Goal: Find specific page/section: Find specific page/section

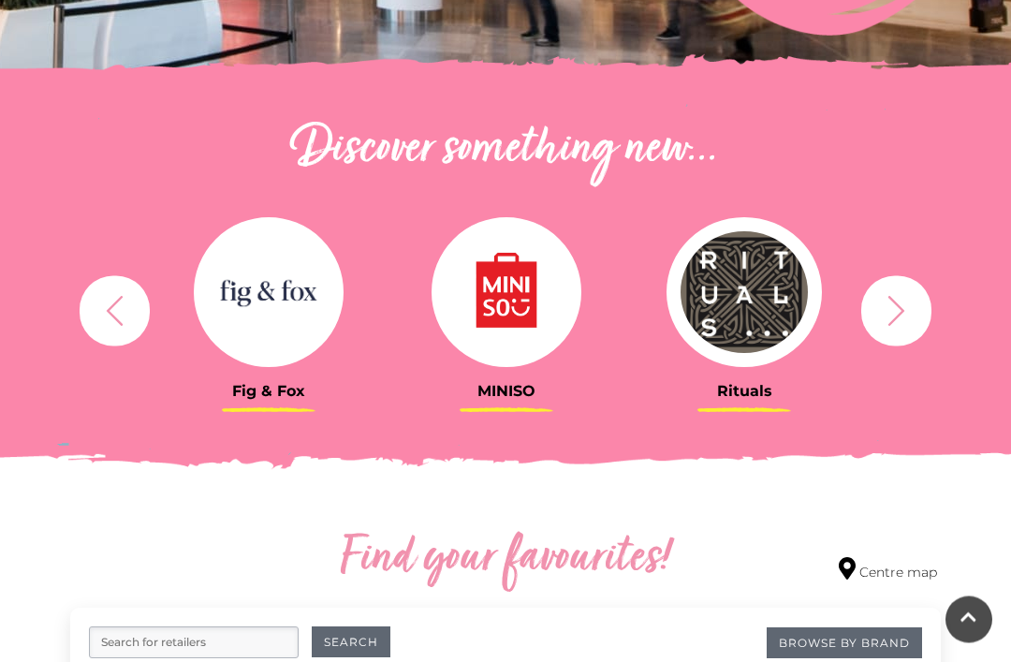
scroll to position [536, 0]
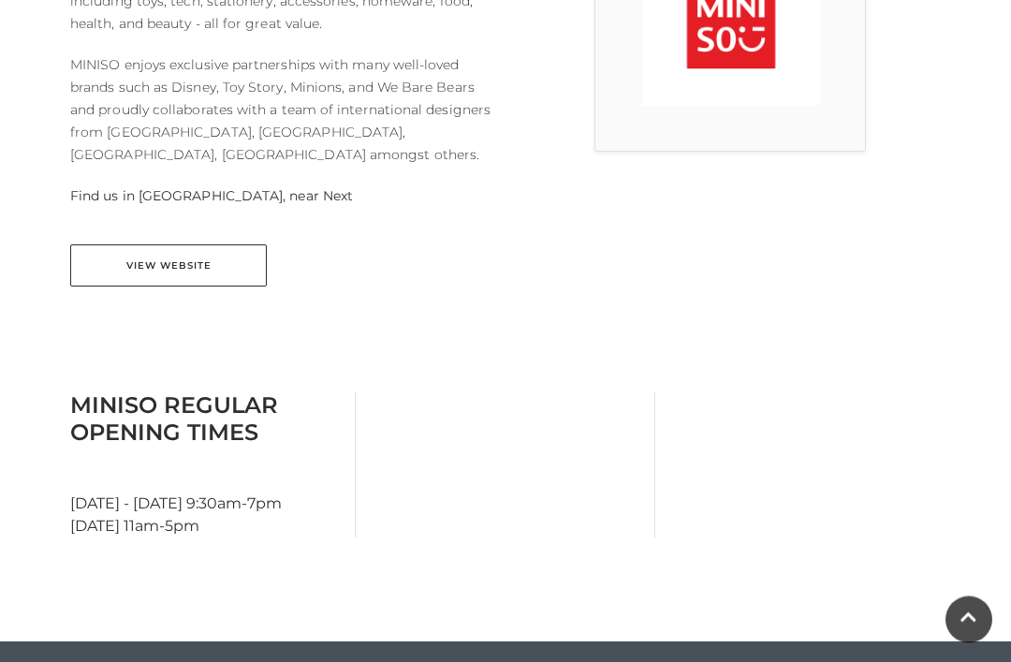
scroll to position [640, 0]
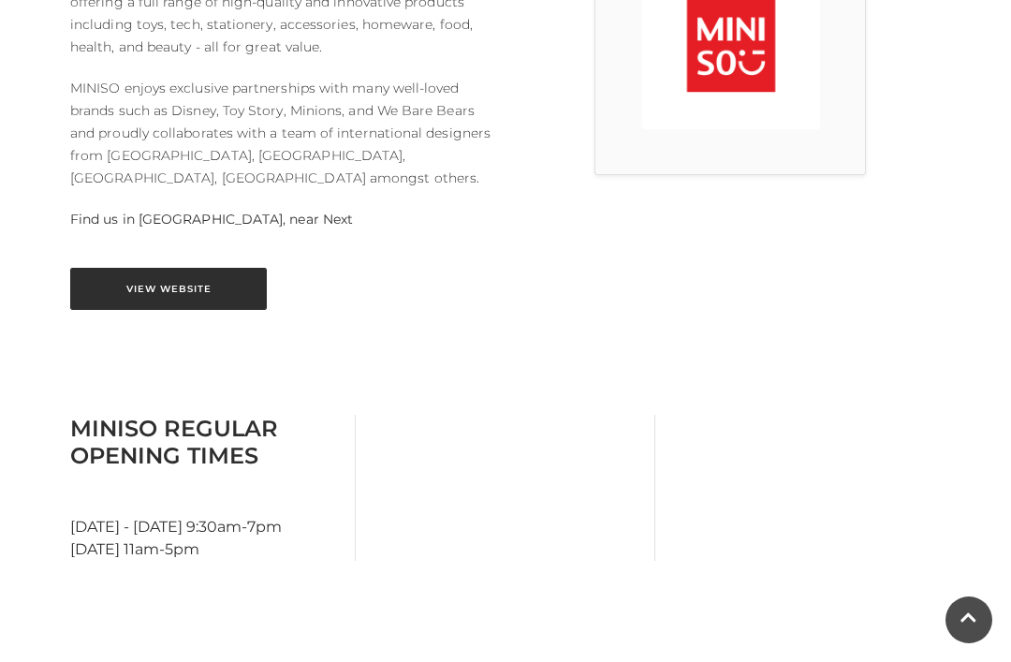
click at [128, 268] on link "View Website" at bounding box center [168, 289] width 197 height 42
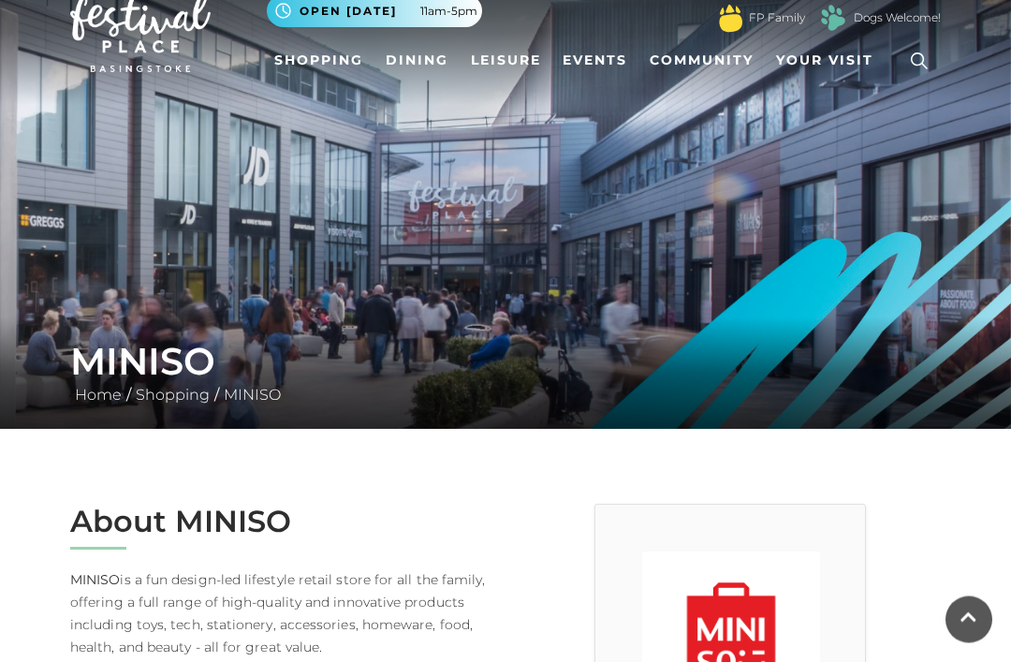
scroll to position [0, 0]
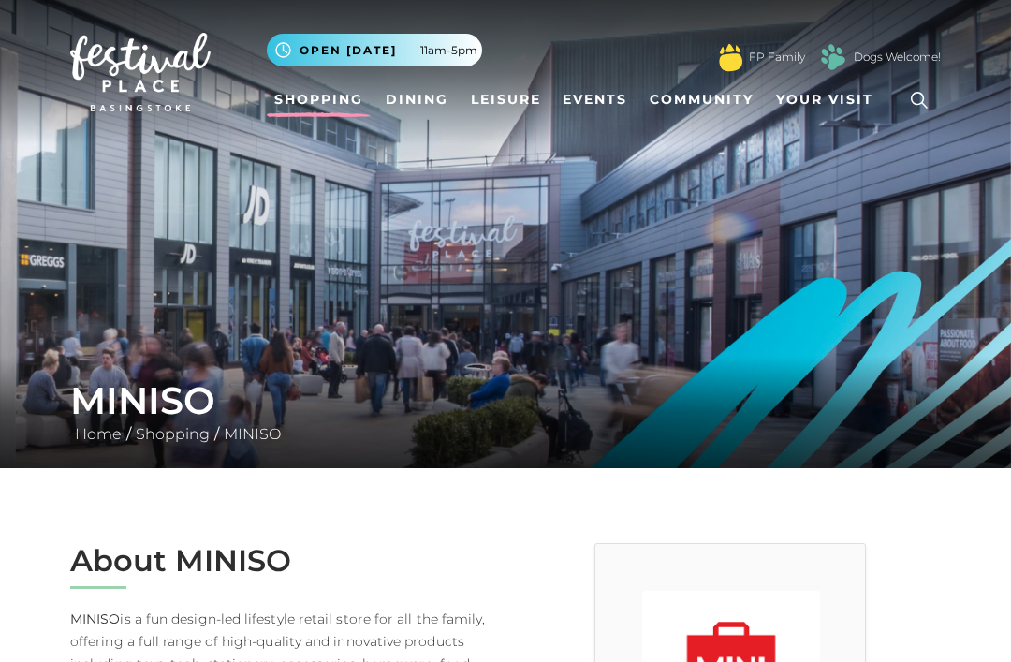
click at [315, 93] on link "Shopping" at bounding box center [319, 99] width 104 height 35
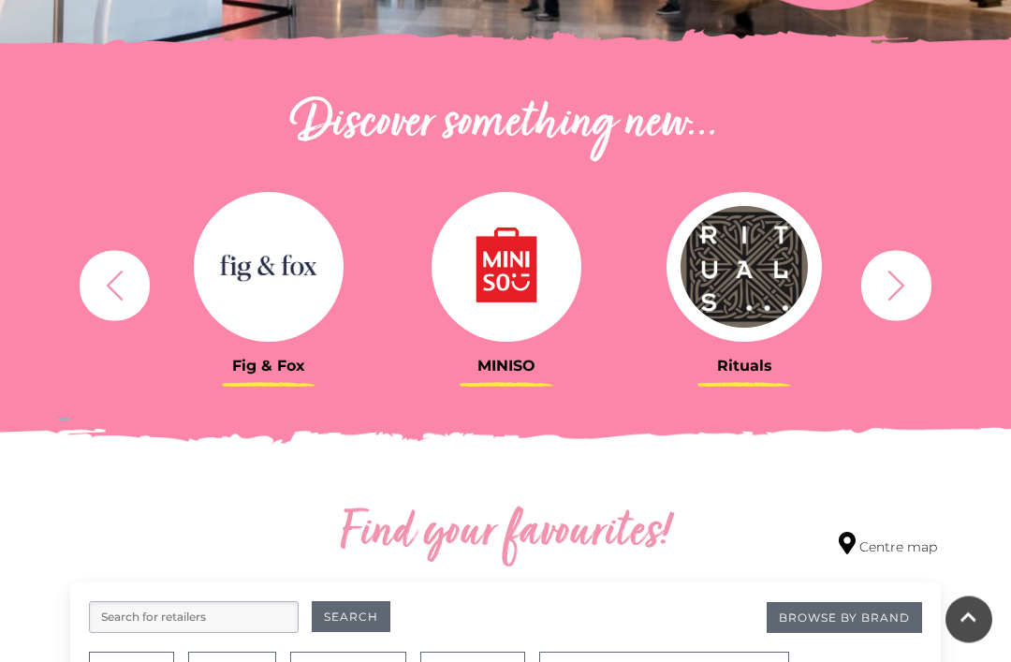
click at [911, 284] on icon "button" at bounding box center [896, 286] width 35 height 35
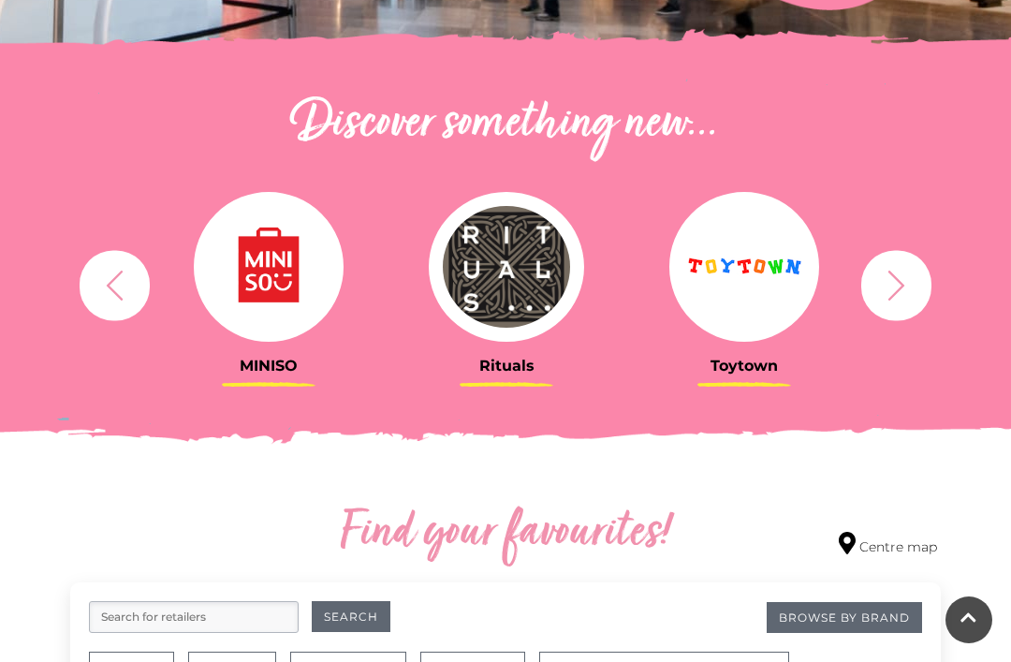
click at [892, 293] on icon "button" at bounding box center [896, 285] width 35 height 35
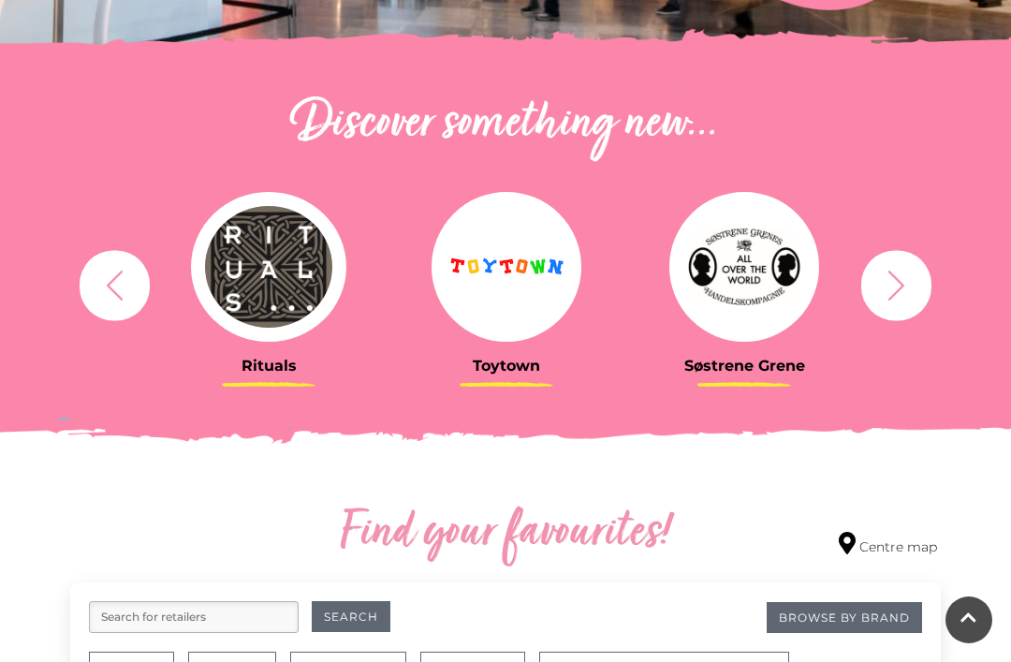
click at [917, 307] on button "button" at bounding box center [896, 285] width 70 height 70
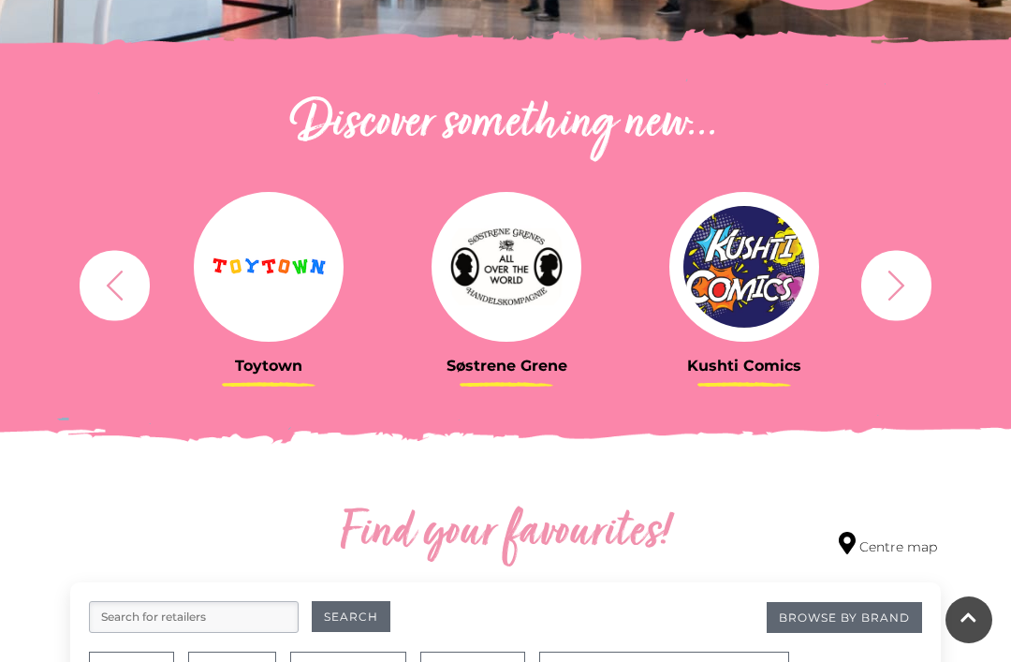
click at [777, 268] on img at bounding box center [745, 267] width 150 height 150
click at [790, 225] on img at bounding box center [745, 267] width 150 height 150
click at [762, 192] on img at bounding box center [745, 267] width 150 height 150
